Goal: Use online tool/utility: Utilize a website feature to perform a specific function

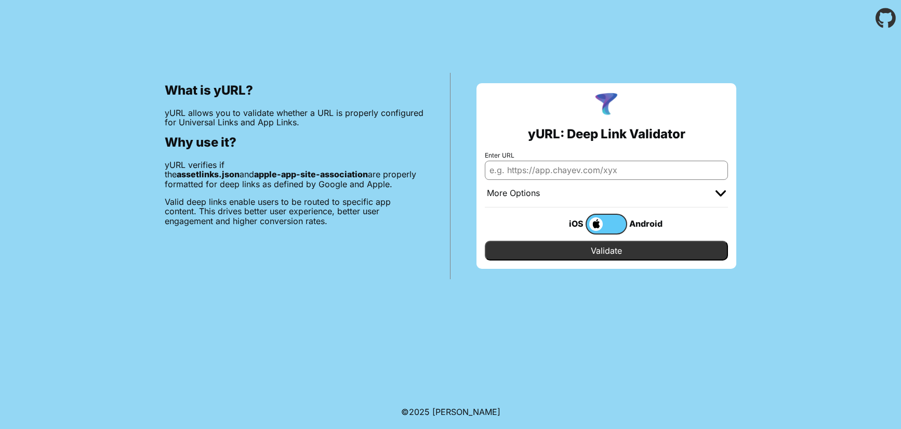
click at [556, 182] on div "More Options" at bounding box center [606, 194] width 243 height 28
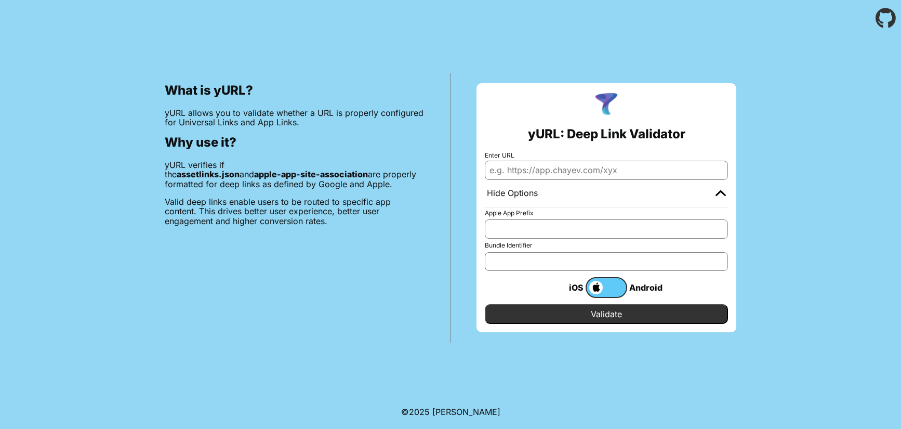
click at [563, 176] on input "Enter URL" at bounding box center [606, 170] width 243 height 19
paste input "[URL][DOMAIN_NAME]"
type input "[URL][DOMAIN_NAME]"
click at [602, 298] on label at bounding box center [606, 287] width 42 height 21
click at [0, 0] on input "checkbox" at bounding box center [0, 0] width 0 height 0
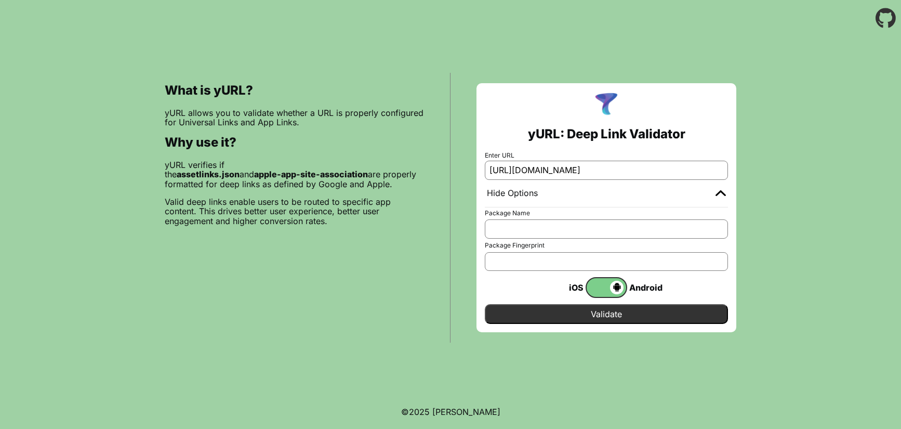
click at [604, 296] on label at bounding box center [606, 287] width 42 height 21
click at [0, 0] on input "checkbox" at bounding box center [0, 0] width 0 height 0
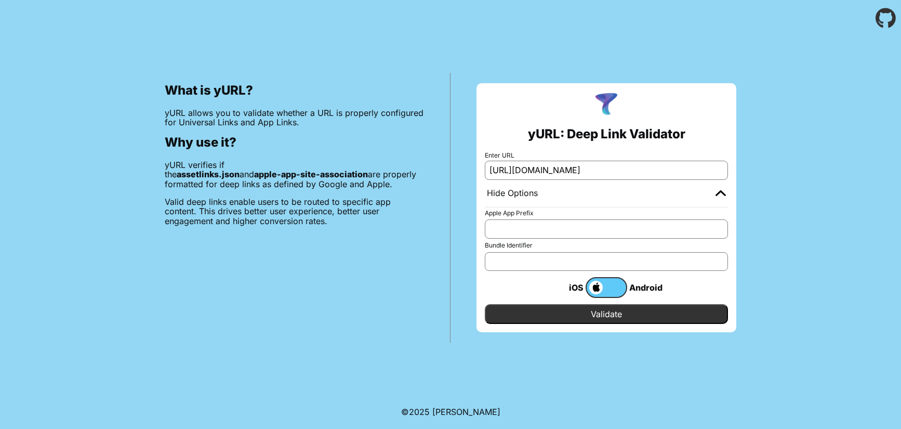
click at [596, 313] on input "Validate" at bounding box center [606, 314] width 243 height 20
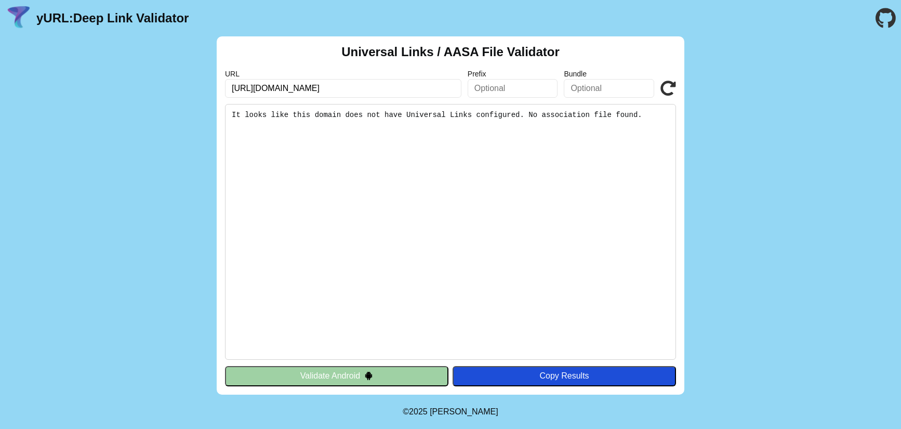
click at [798, 110] on div "Universal Links / AASA File Validator URL https://help114sd.mobicall.vn Prefix …" at bounding box center [450, 215] width 901 height 358
